Goal: Navigation & Orientation: Find specific page/section

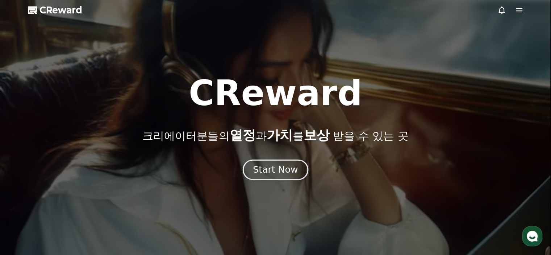
click at [283, 170] on div "Start Now" at bounding box center [275, 169] width 45 height 12
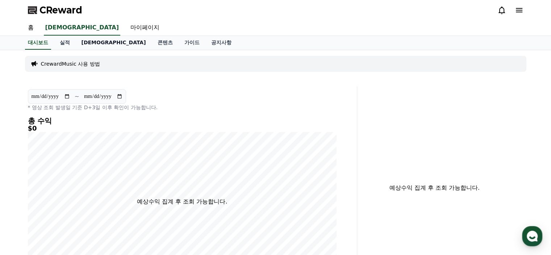
click at [88, 45] on link "[DEMOGRAPHIC_DATA]" at bounding box center [114, 43] width 76 height 14
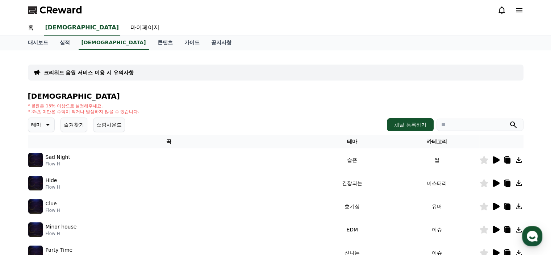
click at [493, 180] on icon at bounding box center [495, 182] width 7 height 7
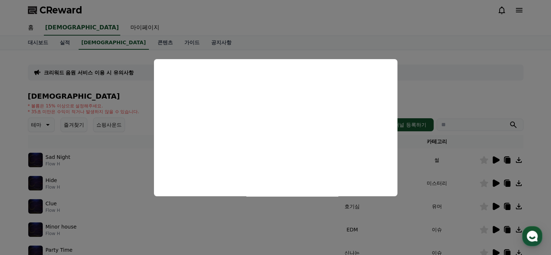
click at [409, 154] on button "close modal" at bounding box center [275, 127] width 551 height 255
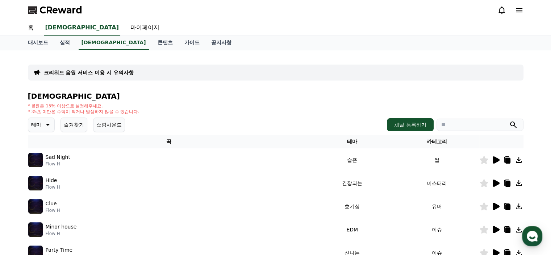
drag, startPoint x: 509, startPoint y: 182, endPoint x: 410, endPoint y: 216, distance: 104.8
click at [410, 216] on td "유머" at bounding box center [436, 205] width 85 height 23
drag, startPoint x: 506, startPoint y: 182, endPoint x: 222, endPoint y: 186, distance: 284.2
click at [222, 186] on div "Hide Flow H" at bounding box center [168, 183] width 281 height 14
click at [520, 182] on icon at bounding box center [518, 182] width 9 height 9
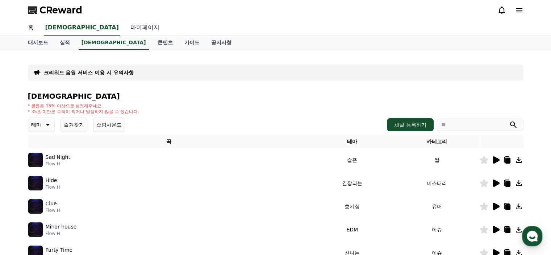
click at [125, 27] on link "마이페이지" at bounding box center [145, 27] width 41 height 15
select select "**********"
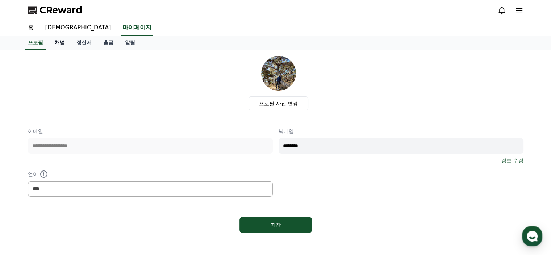
click at [61, 41] on link "채널" at bounding box center [60, 43] width 22 height 14
